Goal: Task Accomplishment & Management: Use online tool/utility

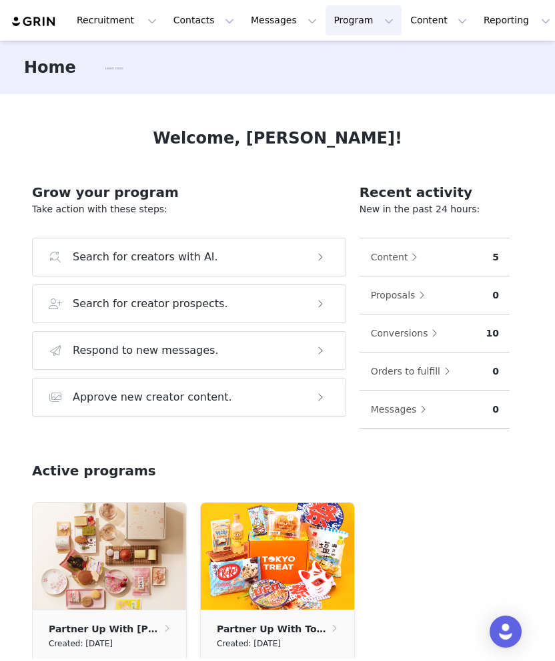
click at [334, 12] on button "Program Program" at bounding box center [364, 20] width 76 height 30
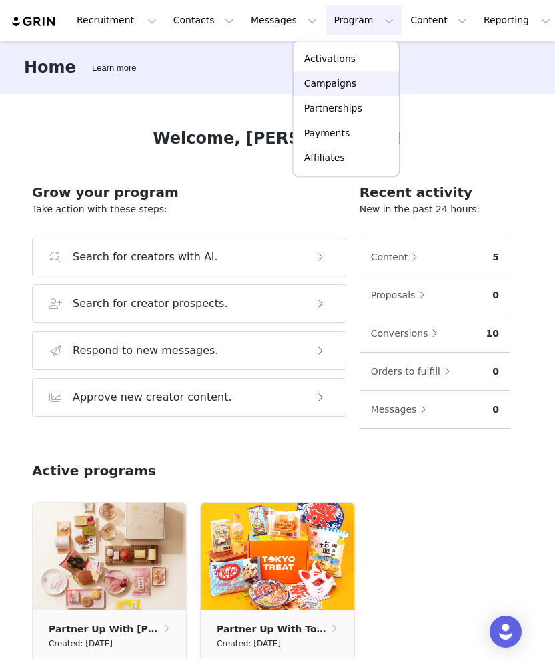
click at [338, 86] on p "Campaigns" at bounding box center [330, 84] width 52 height 14
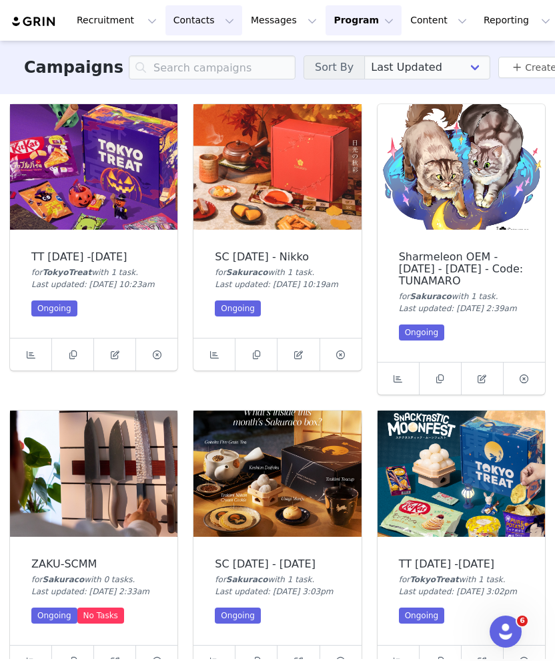
click at [195, 23] on button "Contacts Contacts" at bounding box center [204, 20] width 77 height 30
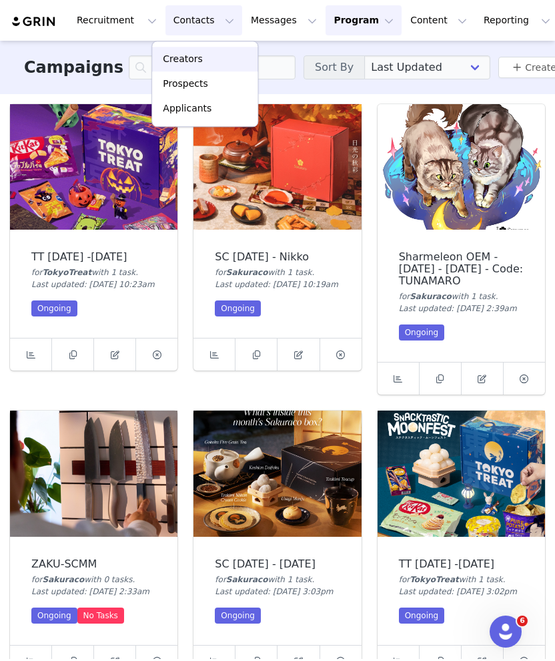
click at [211, 62] on div "Creators" at bounding box center [204, 59] width 89 height 14
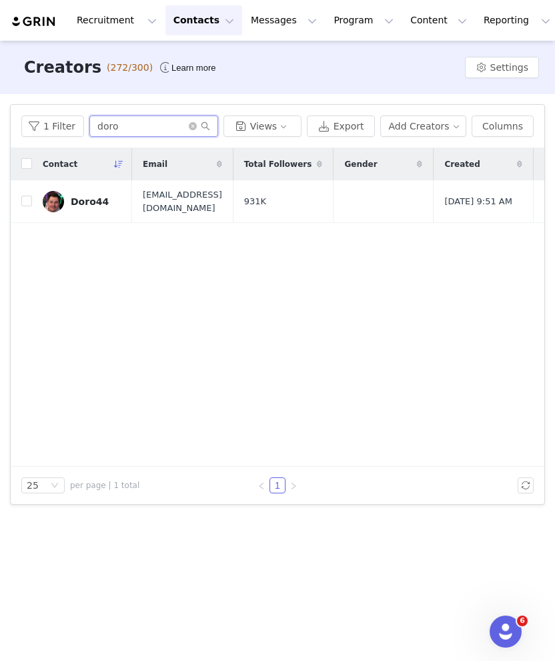
click at [171, 124] on input "doro" at bounding box center [153, 126] width 129 height 21
type input "あ"
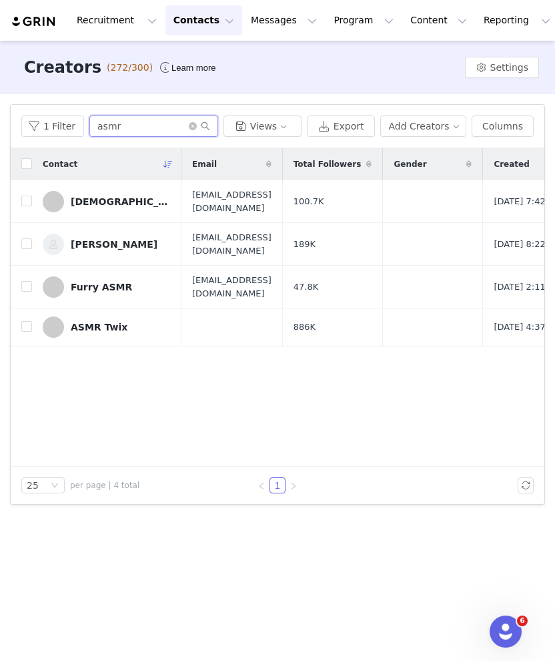
type input "asmr"
click at [19, 320] on td at bounding box center [21, 327] width 21 height 38
click at [25, 328] on input "checkbox" at bounding box center [26, 326] width 11 height 11
checkbox input "true"
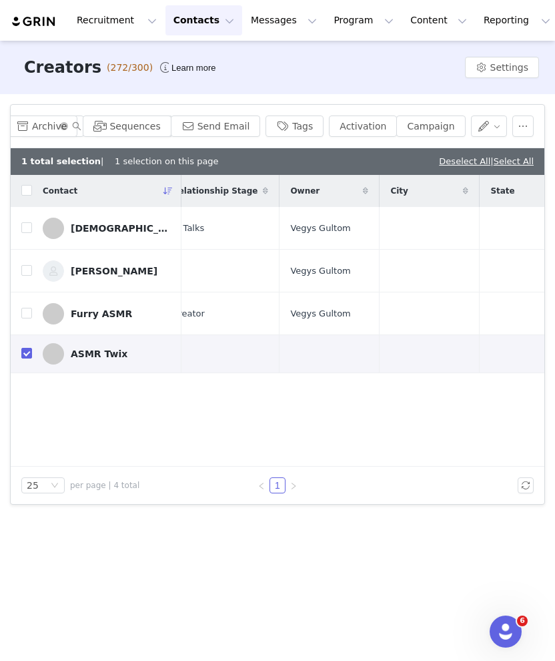
scroll to position [0, 538]
click at [422, 122] on button "Campaign" at bounding box center [431, 126] width 69 height 21
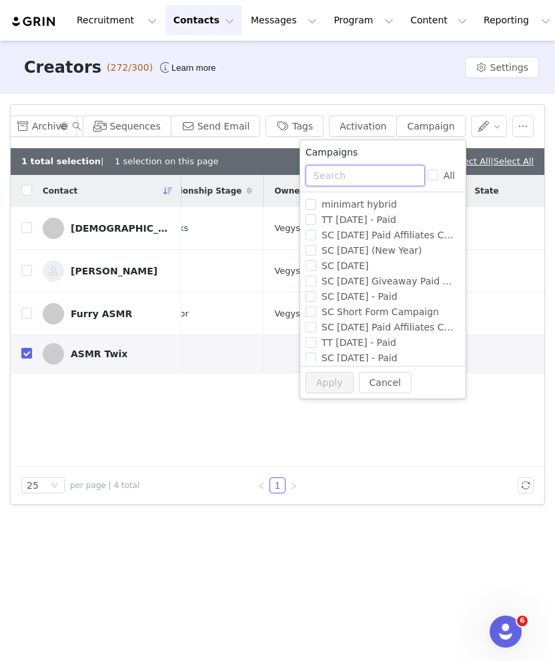
click at [395, 172] on input "text" at bounding box center [366, 175] width 120 height 21
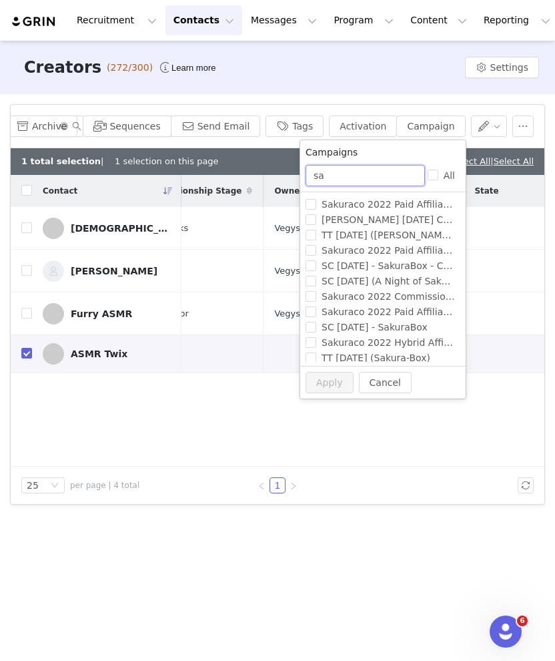
type input "s"
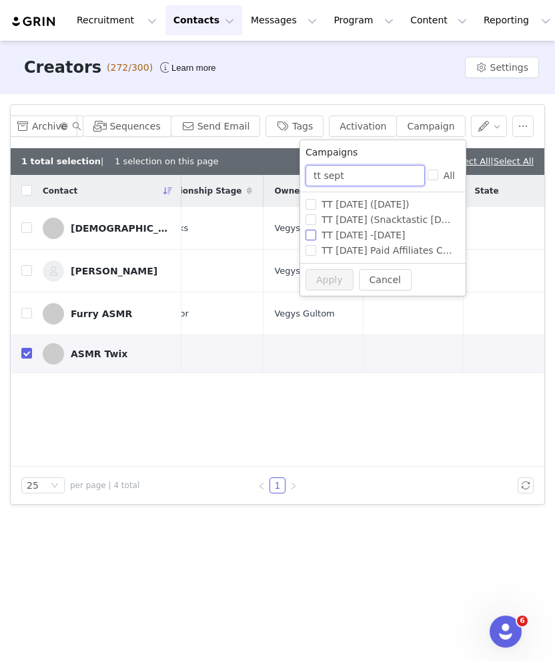
type input "tt sept"
click at [316, 234] on input "TT [DATE] -[DATE]" at bounding box center [311, 235] width 11 height 11
checkbox input "true"
click at [375, 174] on input "tt sept" at bounding box center [366, 175] width 120 height 21
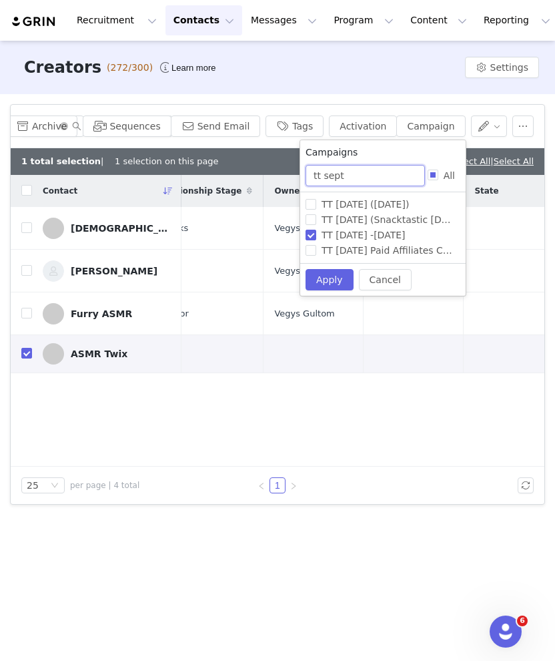
click at [375, 174] on input "tt sept" at bounding box center [366, 175] width 120 height 21
type input "sc sept"
click at [313, 216] on input "SC September 2025 - Nikko" at bounding box center [311, 219] width 11 height 11
checkbox input "true"
click at [314, 275] on button "Apply" at bounding box center [330, 279] width 48 height 21
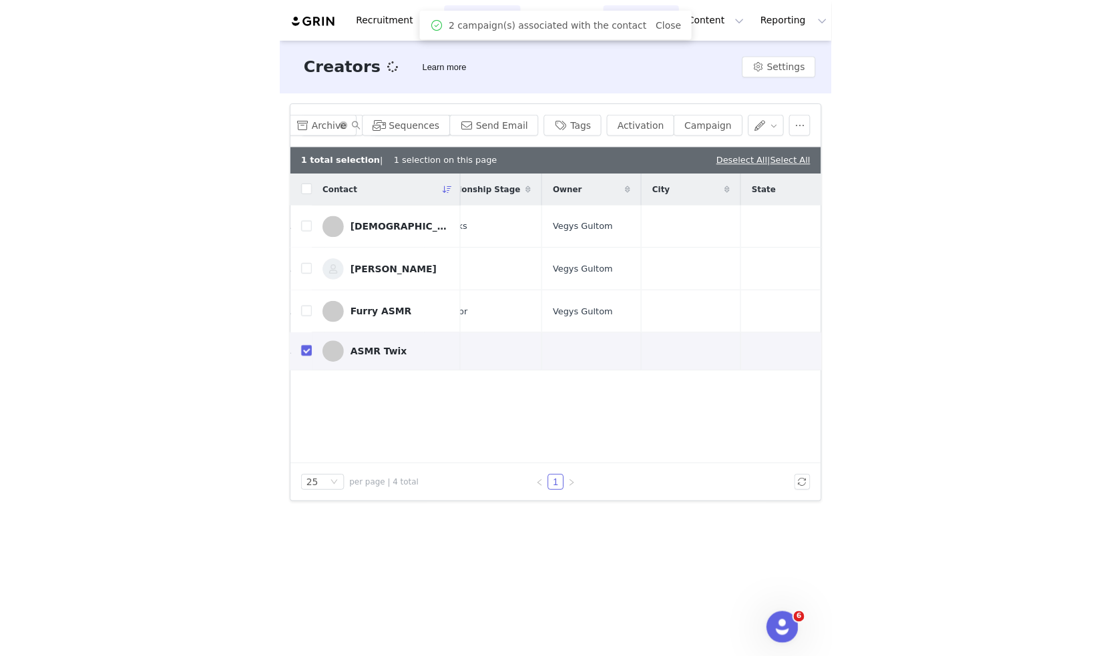
scroll to position [0, 0]
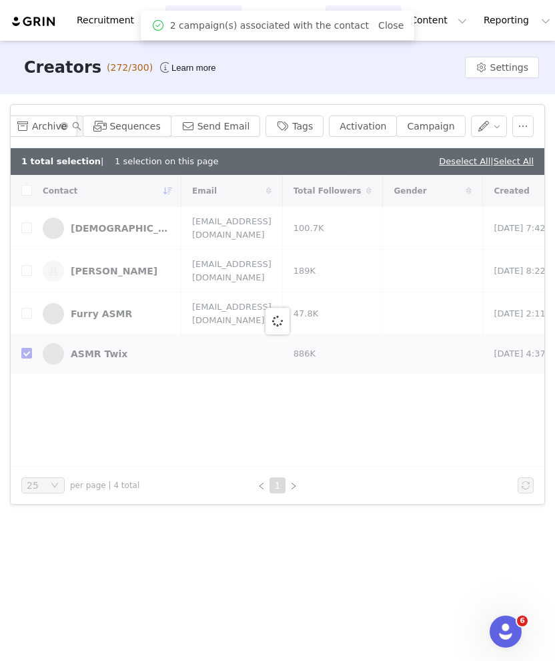
click at [342, 21] on span "2 campaign(s) associated with the contact" at bounding box center [269, 26] width 199 height 14
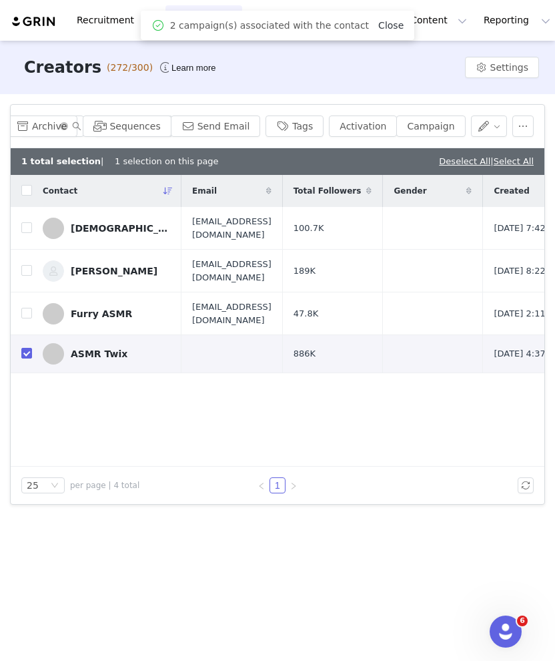
click at [379, 22] on link "Close" at bounding box center [391, 25] width 25 height 11
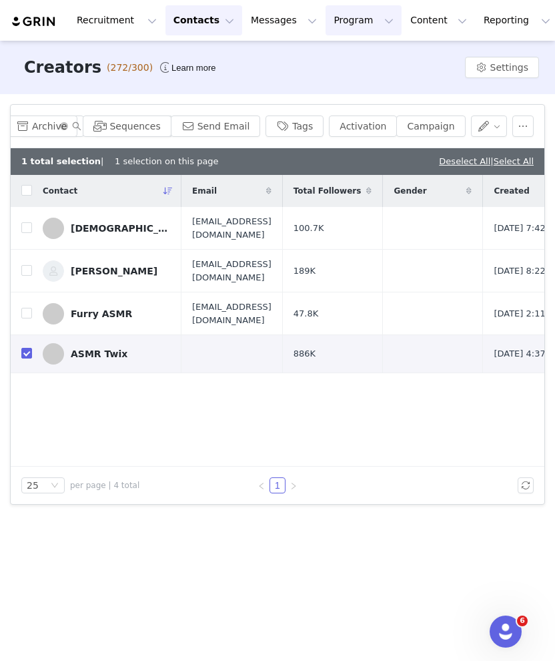
click at [326, 17] on button "Program Program" at bounding box center [364, 20] width 76 height 30
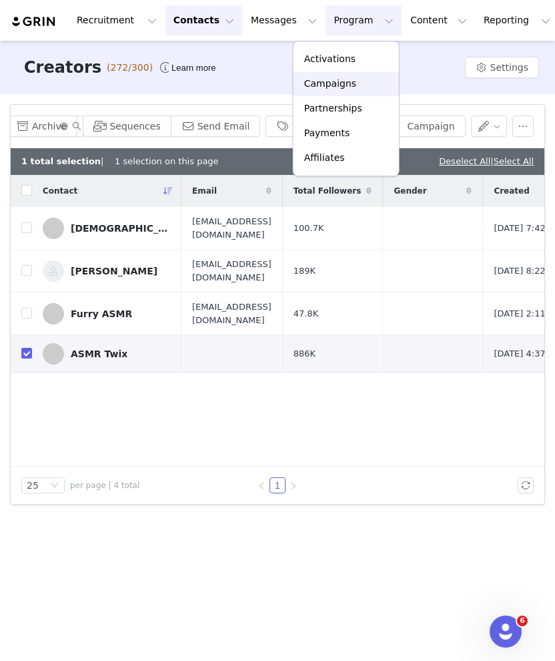
click at [353, 85] on div "Campaigns" at bounding box center [346, 84] width 89 height 14
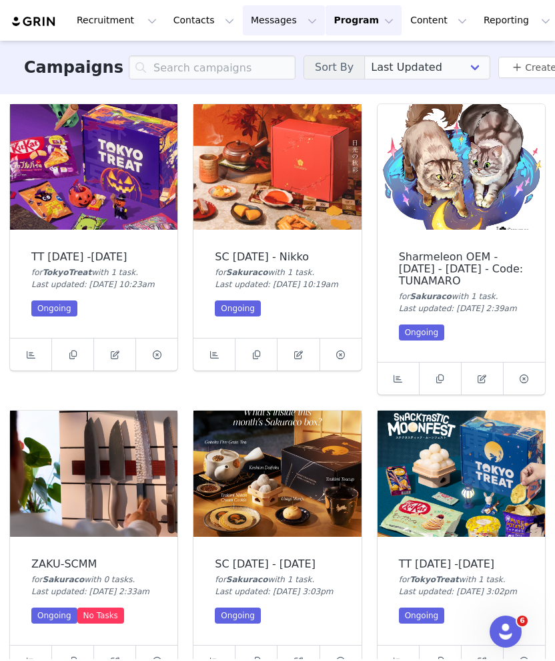
click at [212, 359] on icon at bounding box center [214, 355] width 9 height 9
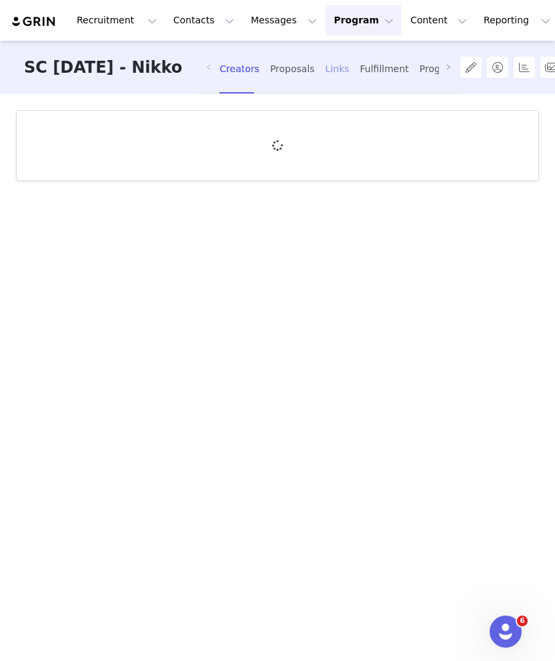
click at [350, 75] on div "Links" at bounding box center [338, 68] width 24 height 35
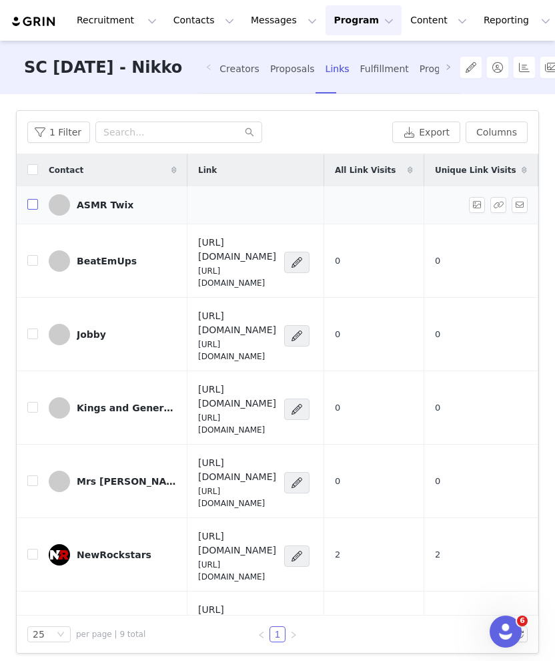
click at [34, 206] on input "checkbox" at bounding box center [32, 204] width 11 height 11
checkbox input "true"
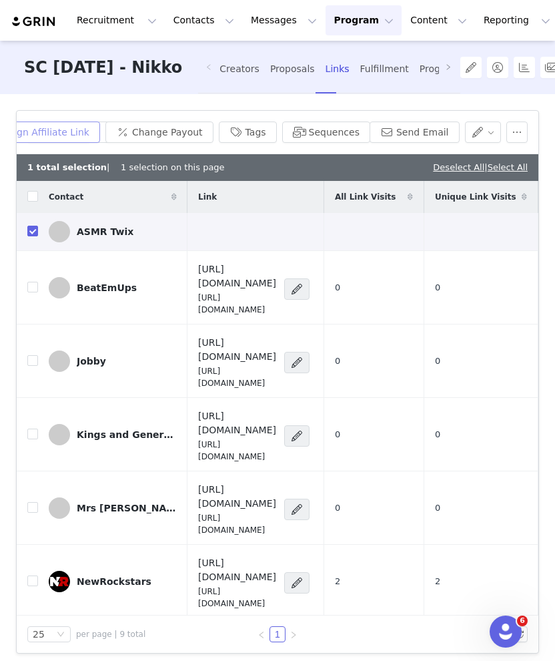
click at [91, 131] on button "Assign Affiliate Link" at bounding box center [35, 132] width 129 height 21
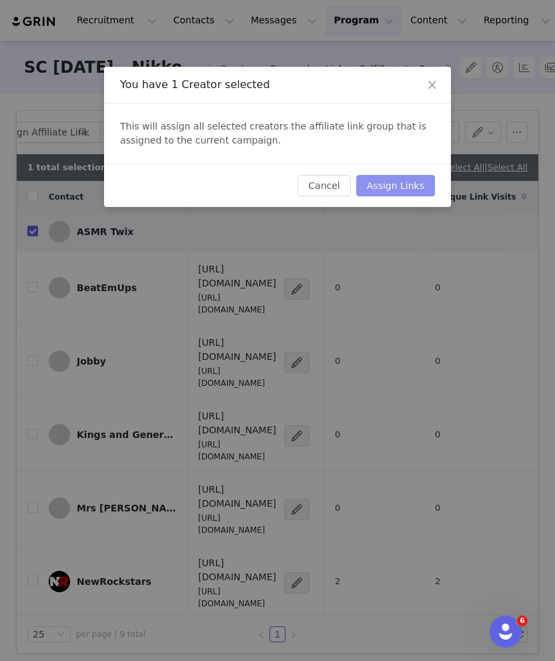
click at [395, 180] on button "Assign Links" at bounding box center [396, 185] width 79 height 21
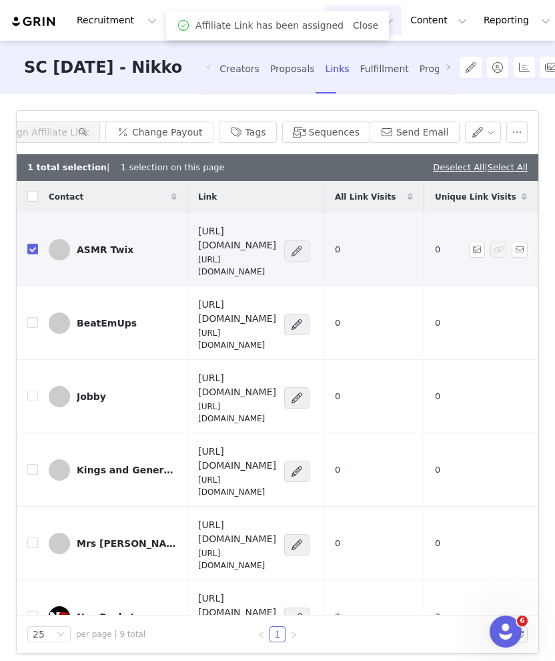
click at [304, 243] on span at bounding box center [296, 251] width 13 height 16
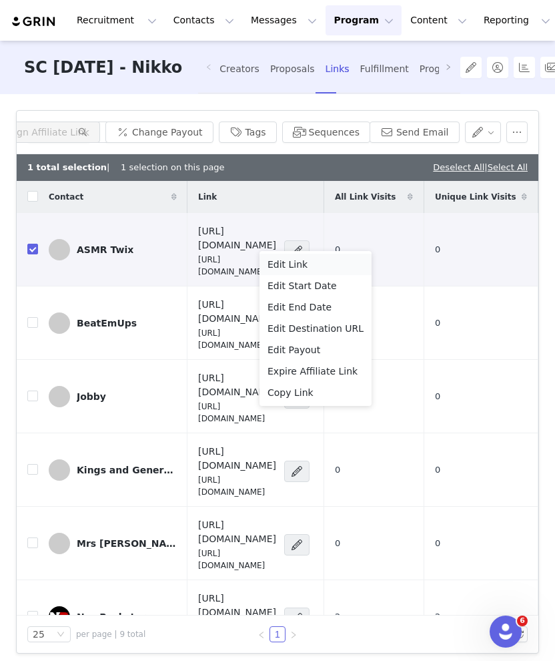
click at [318, 262] on div "Edit Link" at bounding box center [316, 264] width 96 height 15
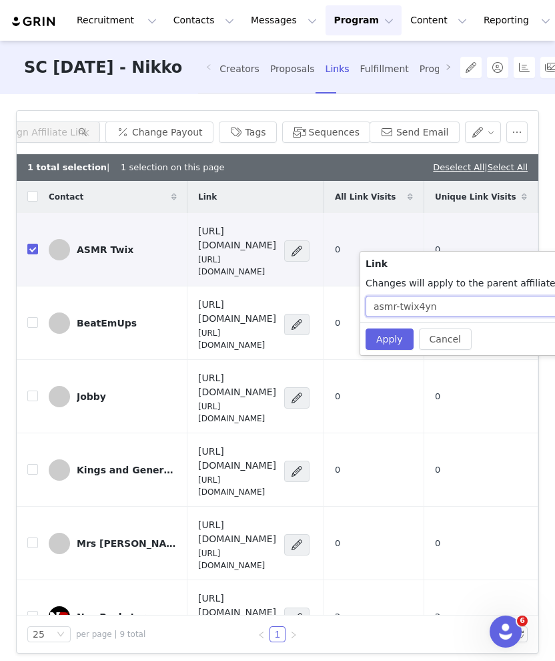
click at [402, 302] on input "asmr-twix4yn" at bounding box center [493, 306] width 255 height 21
click at [402, 302] on input "TWIX-SC102025" at bounding box center [493, 306] width 255 height 21
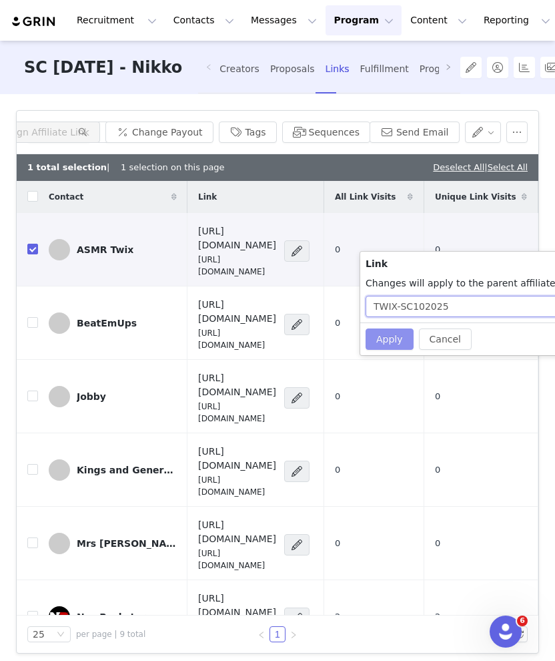
type input "TWIX-SC102025"
click at [399, 339] on button "Apply" at bounding box center [390, 338] width 48 height 21
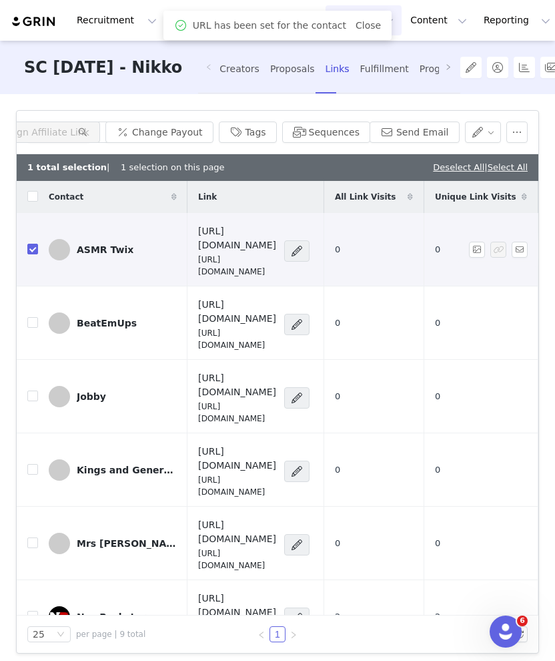
click at [263, 254] on p "https://partner.sakura.co/TWIX-SC102025" at bounding box center [237, 266] width 78 height 24
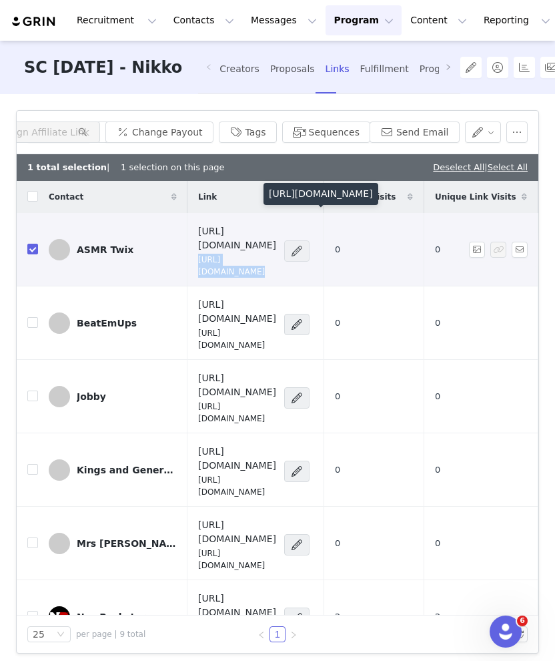
copy div "https://partner.sakura.co/TWIX-SC102025"
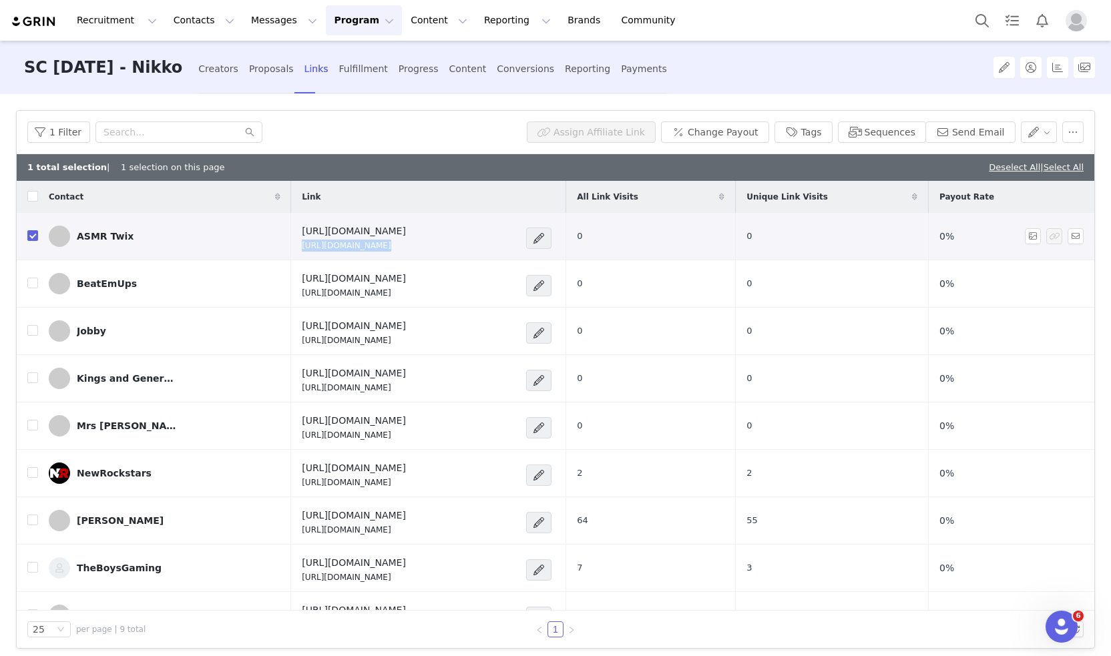
click at [366, 248] on p "https://partner.sakura.co/TWIX-SC102025" at bounding box center [354, 246] width 104 height 12
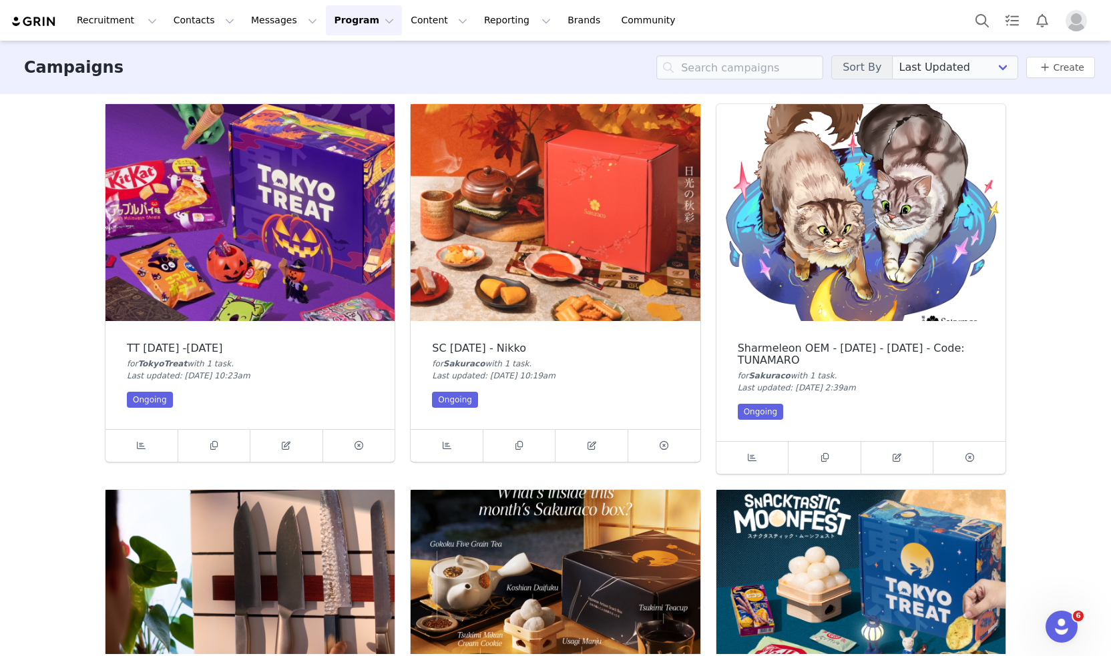
click at [190, 396] on div "TT September 2025 -Halloween for TokyoTreat with 1 task . Last updated: Sep 5, …" at bounding box center [249, 375] width 289 height 108
click at [219, 357] on div "TT September 2025 -Halloween for TokyoTreat with 1 task . Last updated: Sep 5, …" at bounding box center [249, 375] width 289 height 108
click at [152, 452] on link at bounding box center [141, 446] width 73 height 32
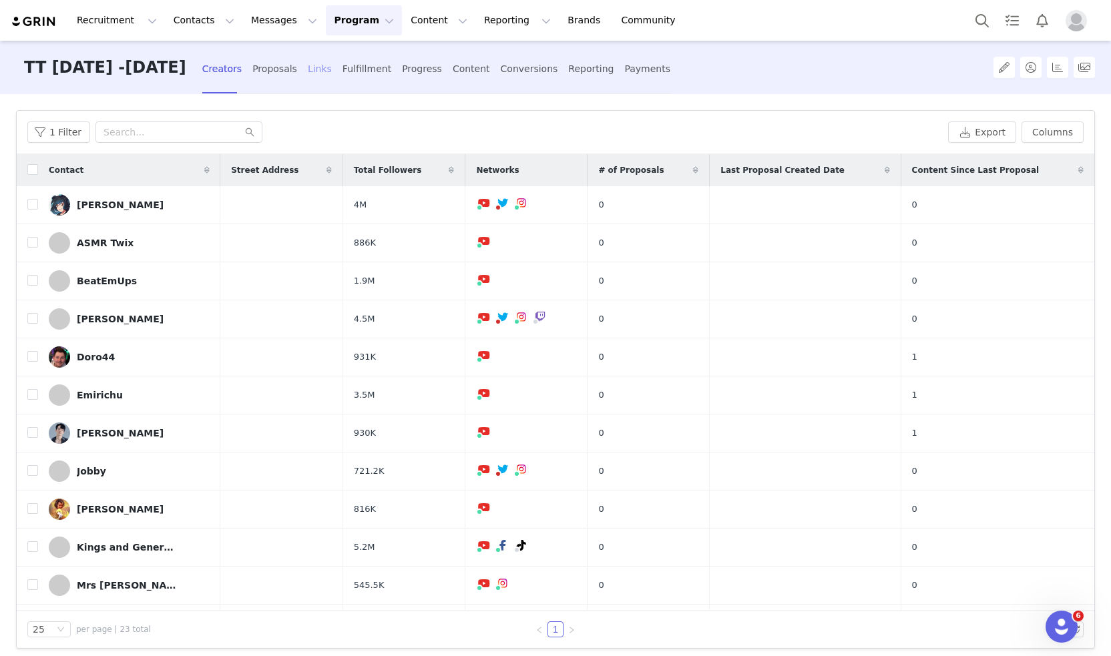
click at [332, 77] on div "Links" at bounding box center [320, 68] width 24 height 35
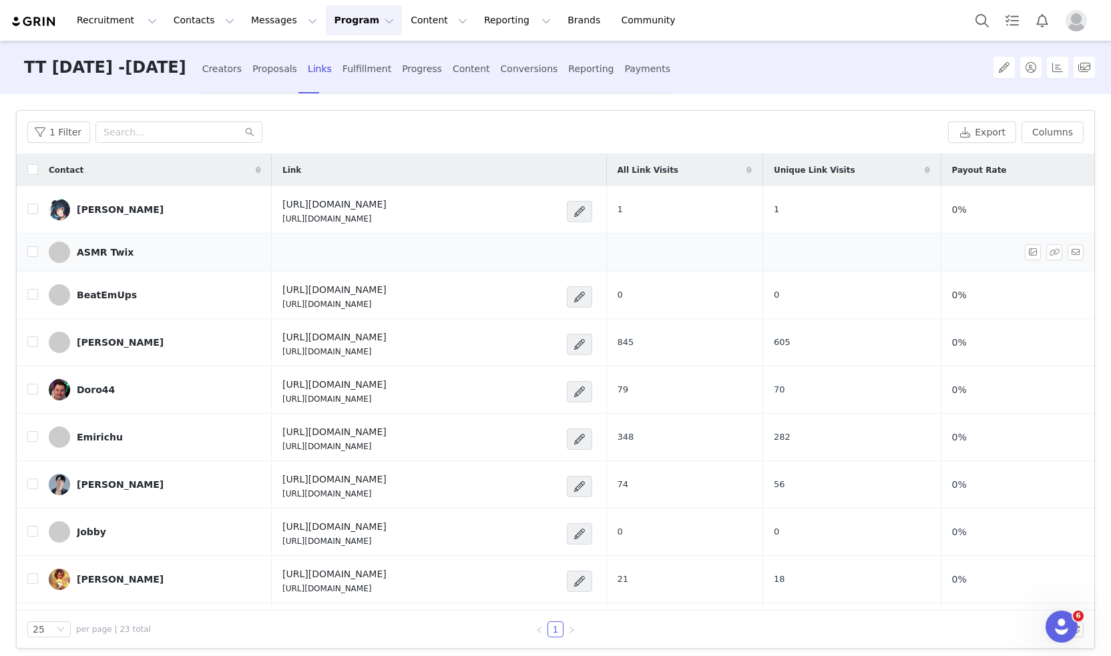
click at [29, 259] on td at bounding box center [27, 253] width 21 height 38
click at [33, 250] on input "checkbox" at bounding box center [32, 251] width 11 height 11
checkbox input "true"
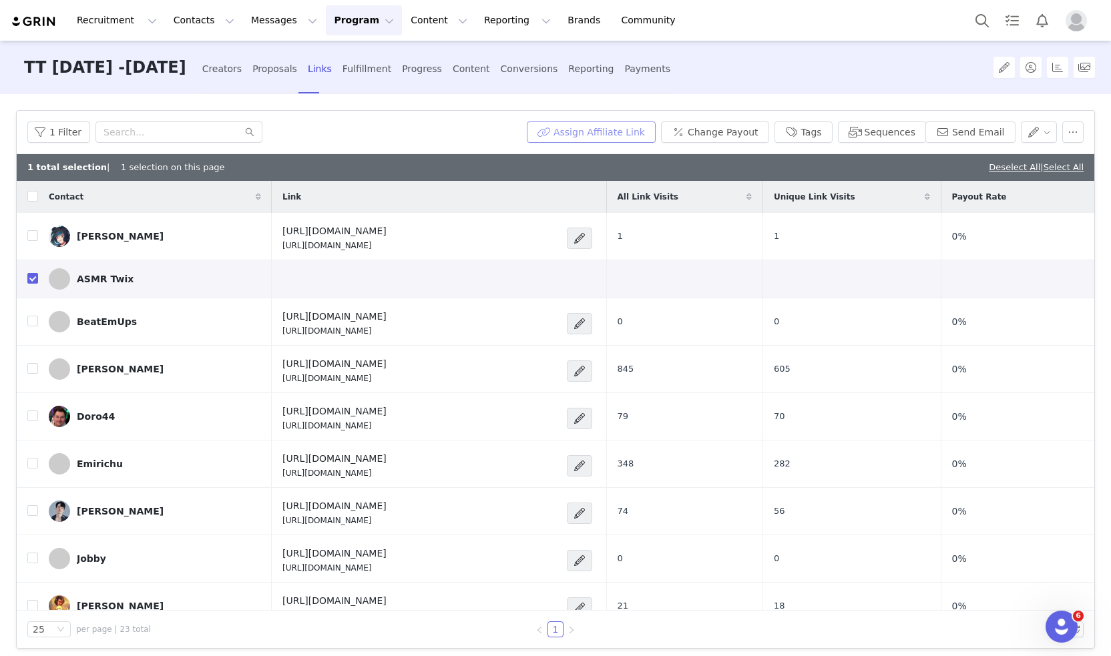
click at [555, 131] on button "Assign Affiliate Link" at bounding box center [591, 132] width 129 height 21
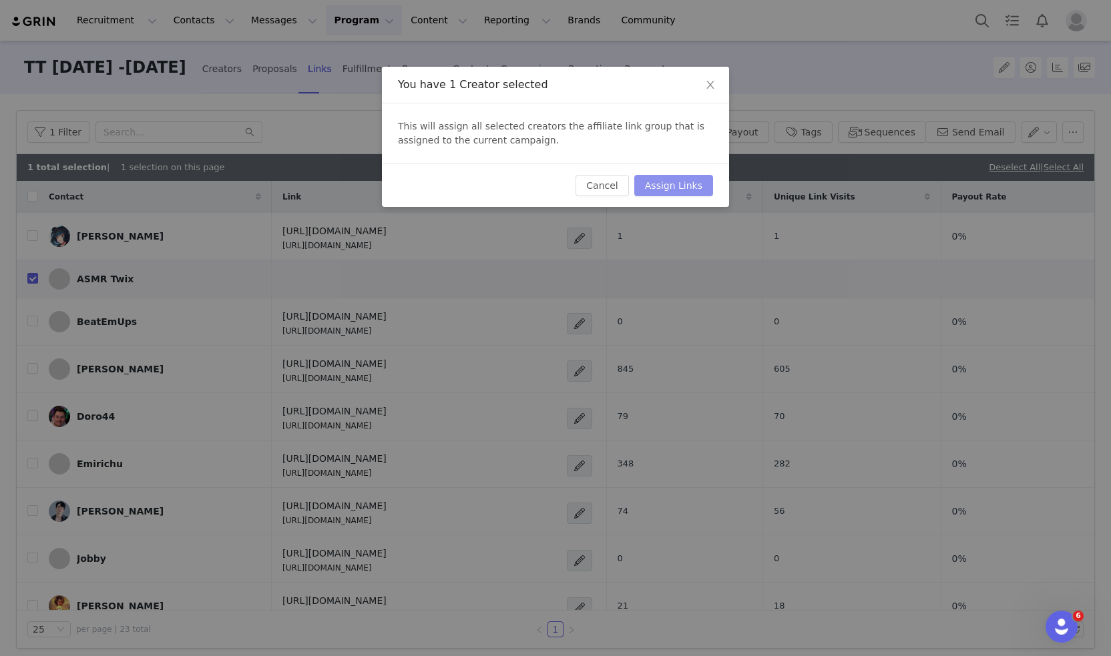
click at [555, 178] on button "Assign Links" at bounding box center [673, 185] width 79 height 21
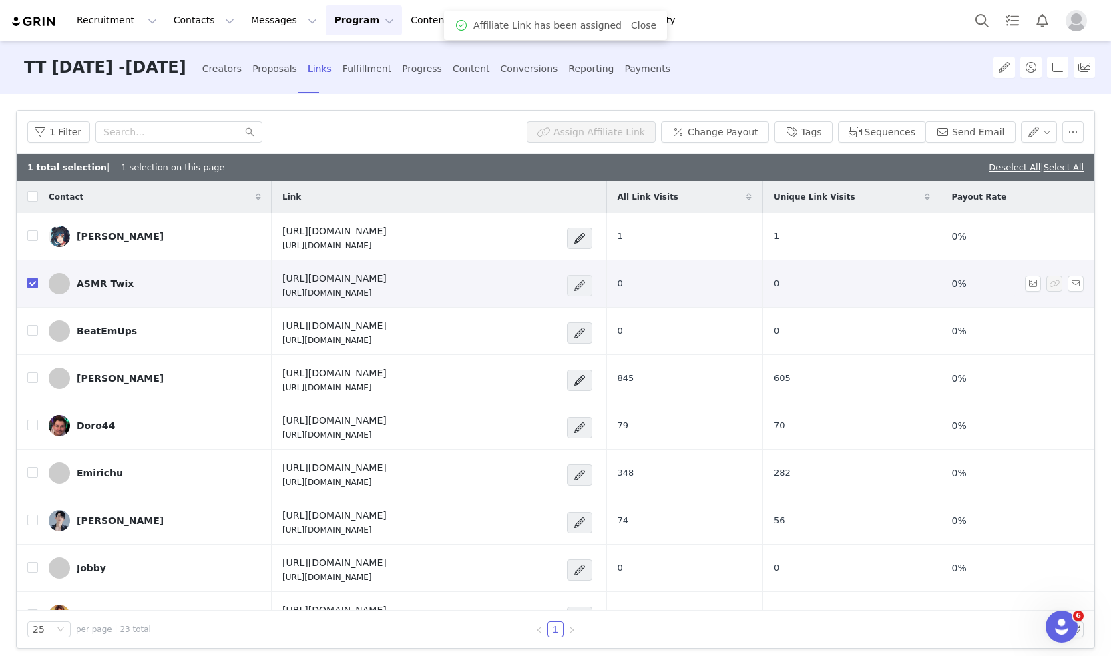
click at [555, 282] on span at bounding box center [579, 286] width 13 height 16
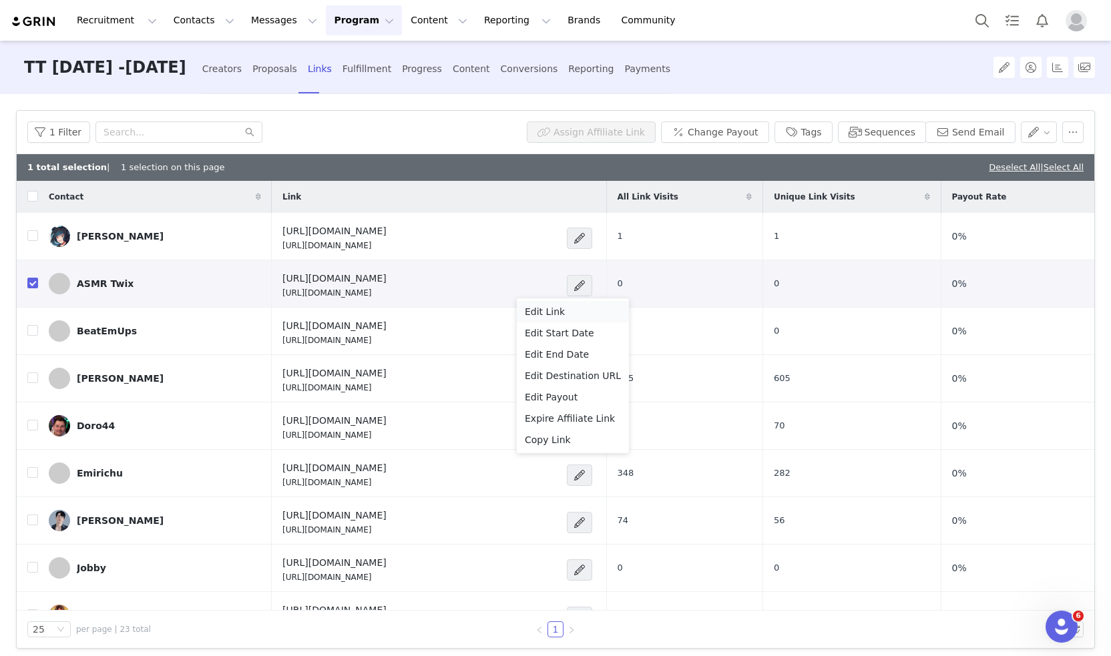
click at [555, 305] on div "Edit Link" at bounding box center [573, 311] width 96 height 15
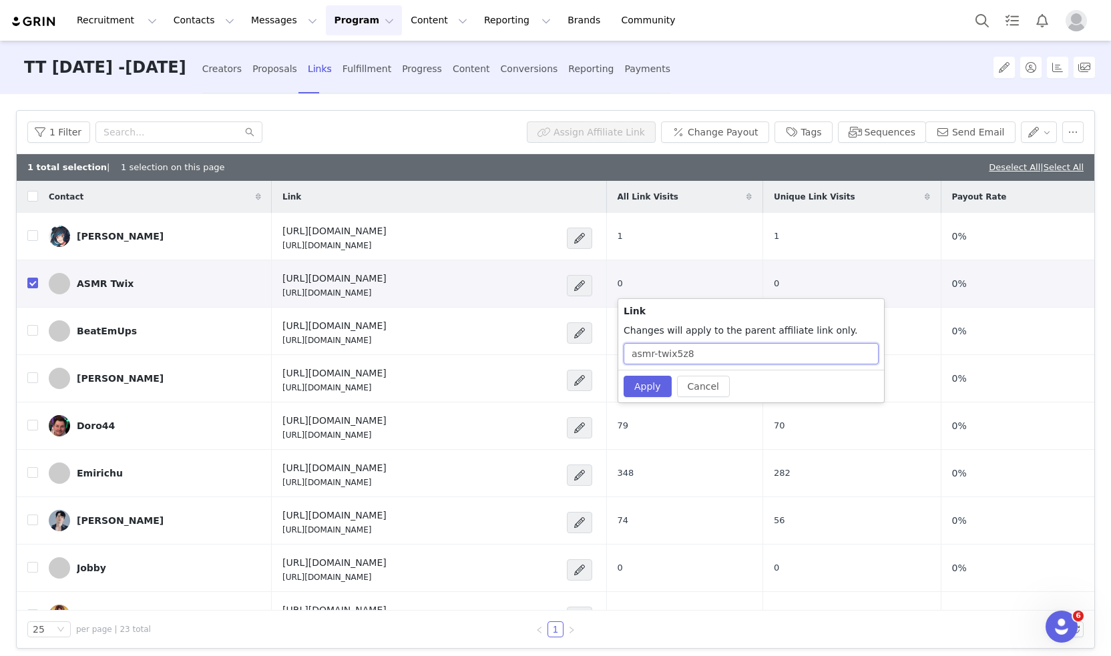
click at [555, 359] on input "asmr-twix5z8" at bounding box center [751, 353] width 255 height 21
type input "TWIX-TT102025"
click at [555, 391] on button "Apply" at bounding box center [648, 386] width 48 height 21
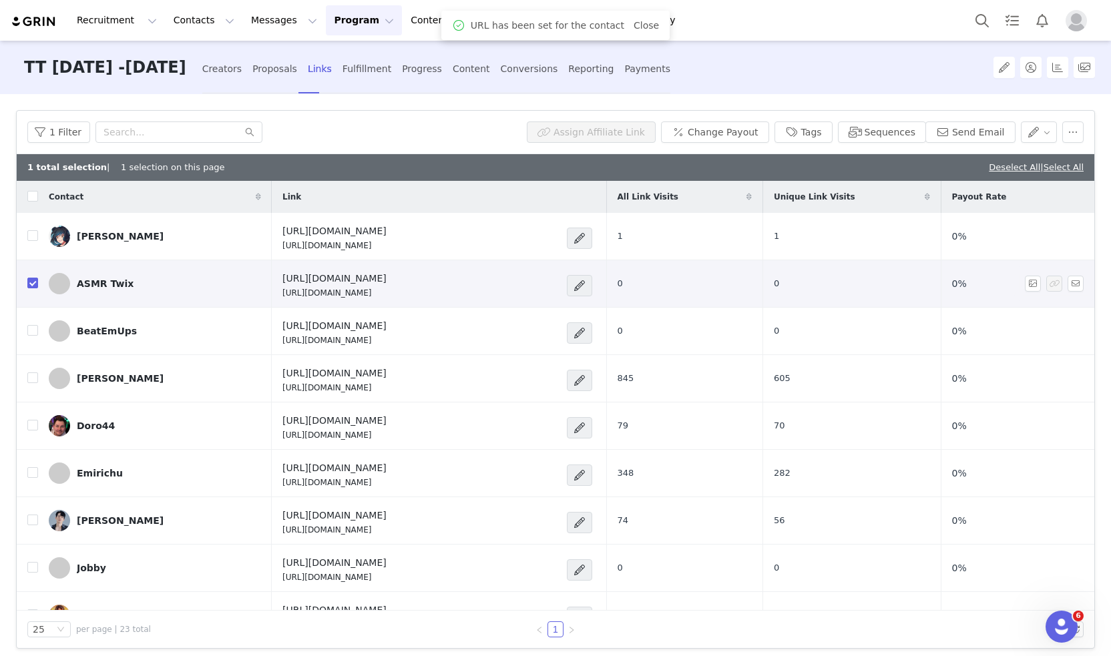
click at [375, 293] on p "https://partner.tokyotreat.com/TWIX-TT102025" at bounding box center [334, 293] width 104 height 12
copy div "https://partner.tokyotreat.com/TWIX-TT102025"
